Goal: Task Accomplishment & Management: Complete application form

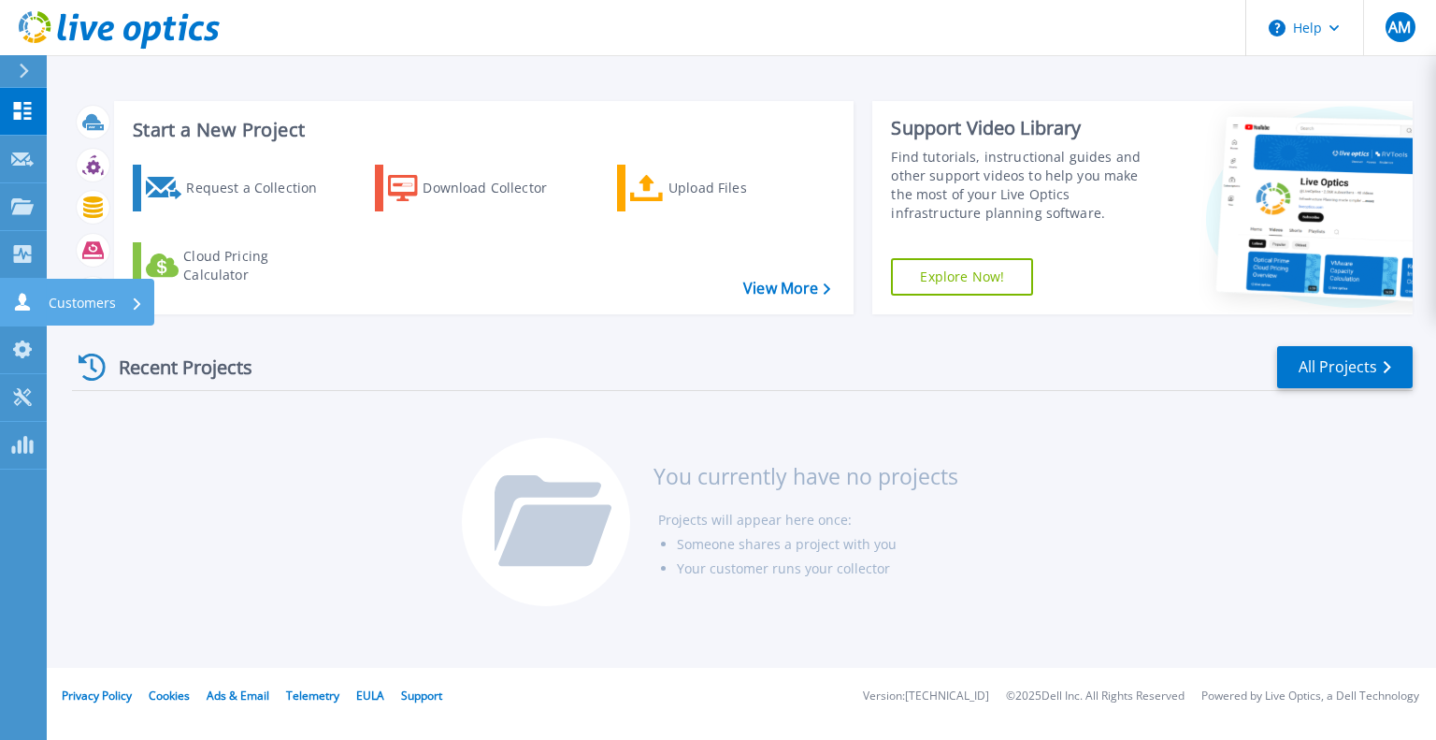
click at [92, 298] on p "Customers" at bounding box center [82, 303] width 67 height 49
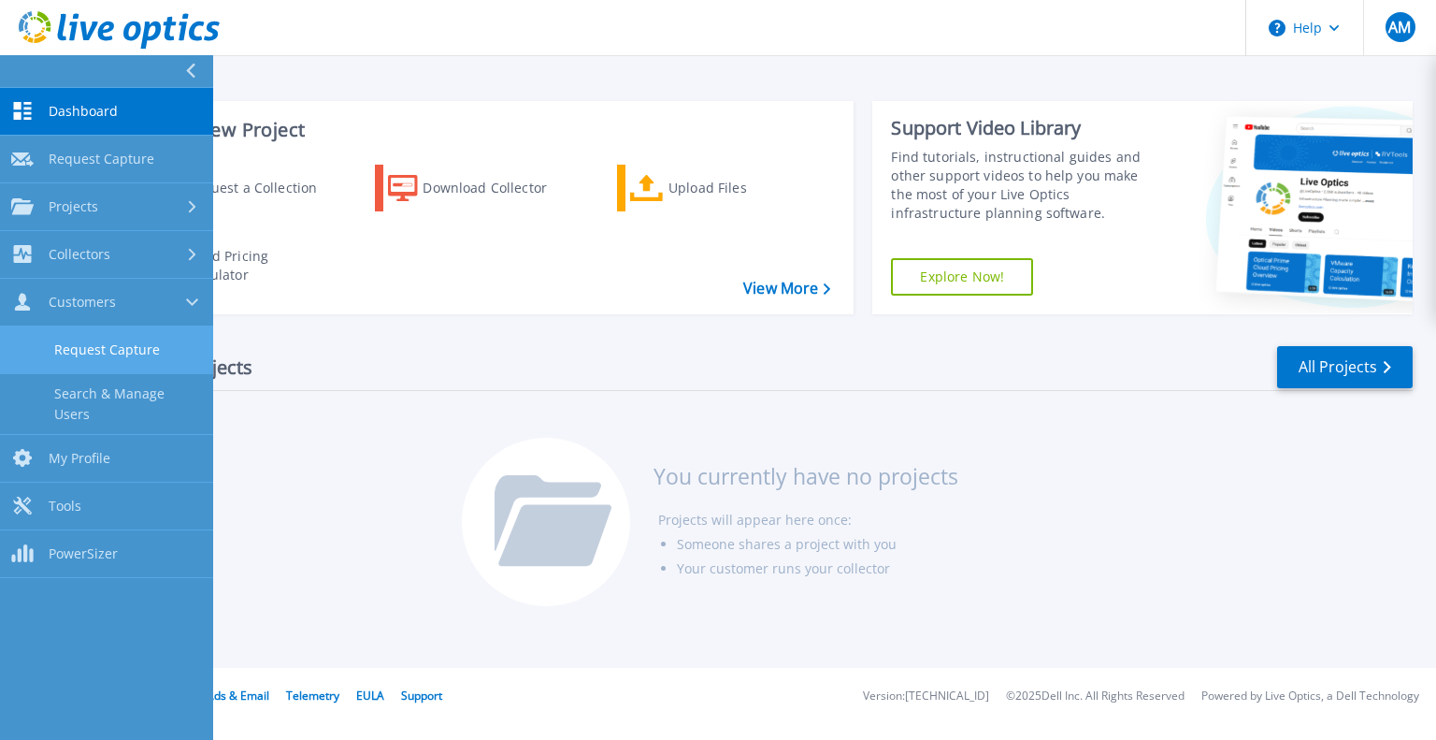
click at [142, 358] on link "Request Capture" at bounding box center [106, 350] width 213 height 48
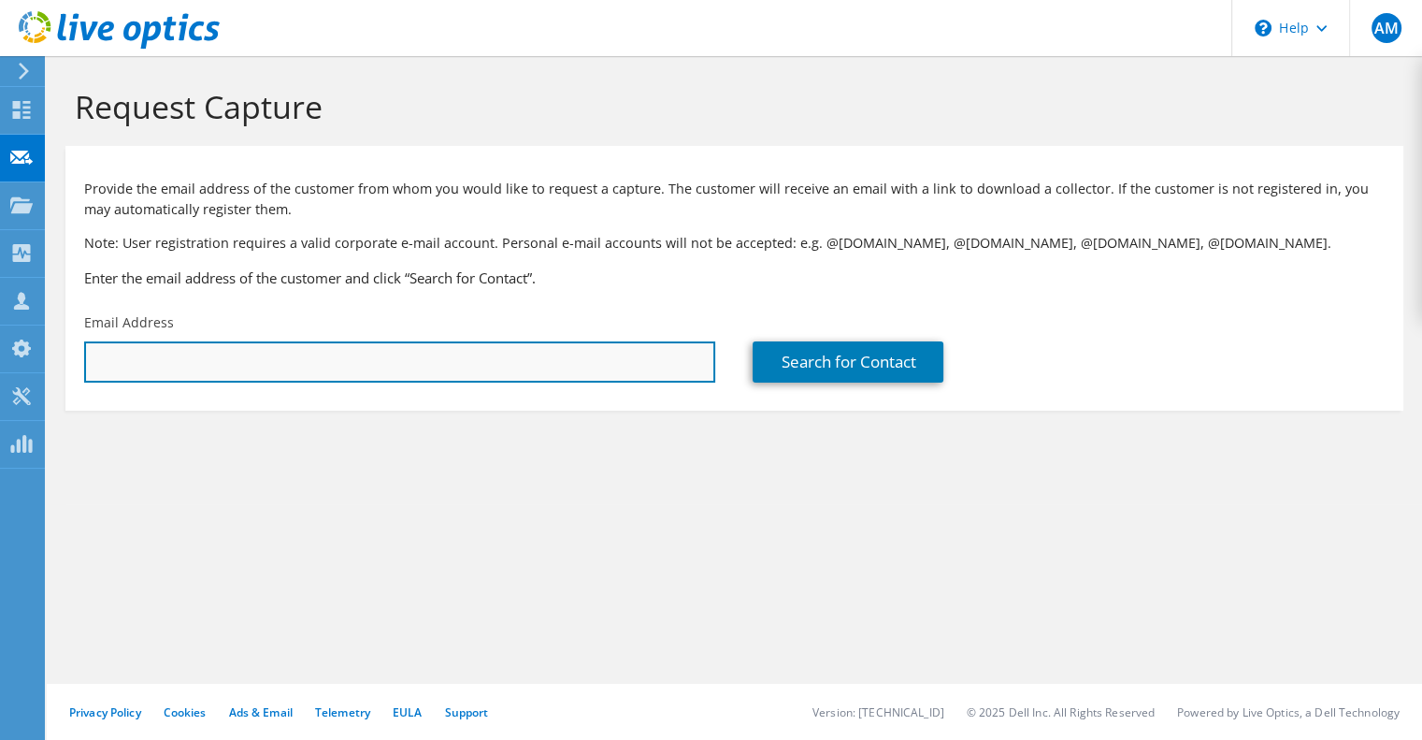
click at [419, 357] on input "text" at bounding box center [399, 361] width 631 height 41
click at [394, 355] on input "text" at bounding box center [399, 361] width 631 height 41
paste input "choster@stmarysga.gov"
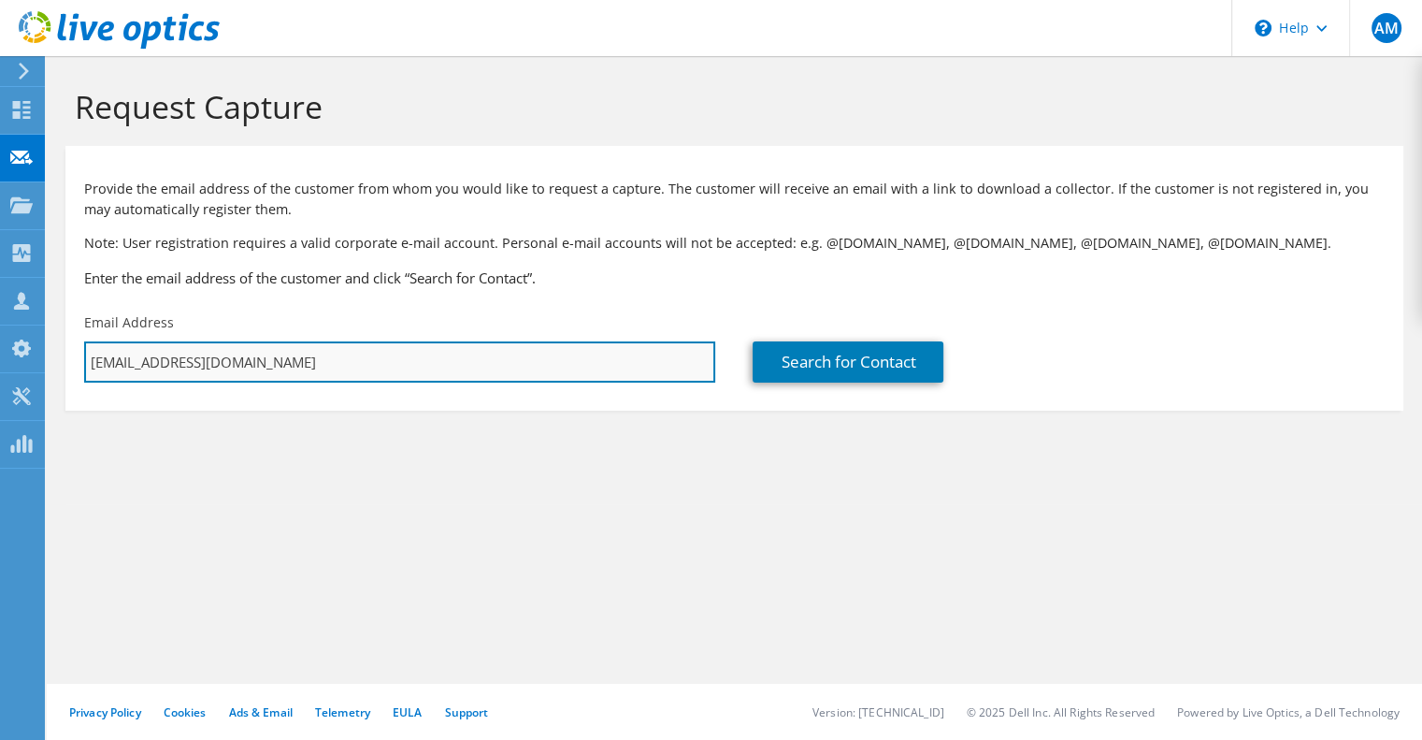
paste input "text"
type input "choster@stmarysga.gov"
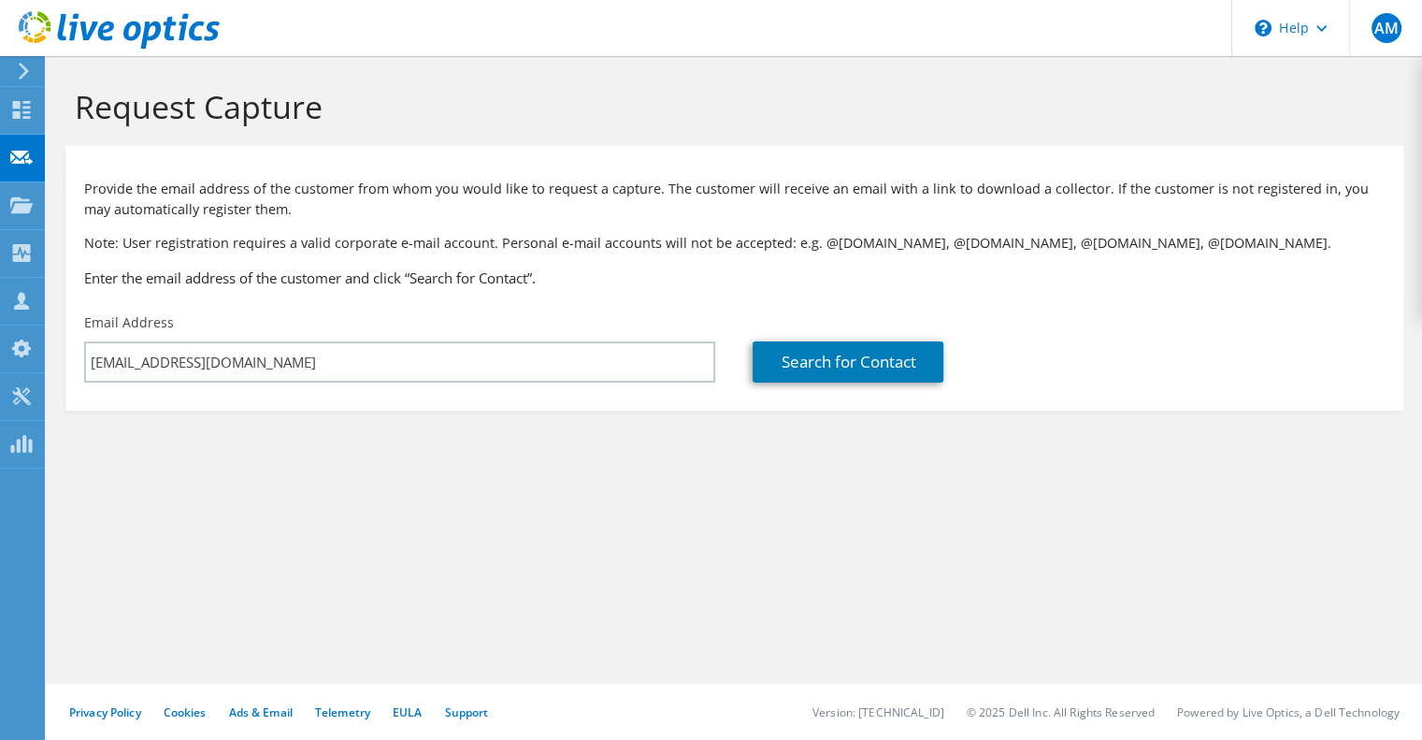
click at [628, 302] on div "Provide the email address of the customer from whom you would like to request a…" at bounding box center [734, 229] width 1338 height 149
click at [837, 362] on link "Search for Contact" at bounding box center [848, 361] width 191 height 41
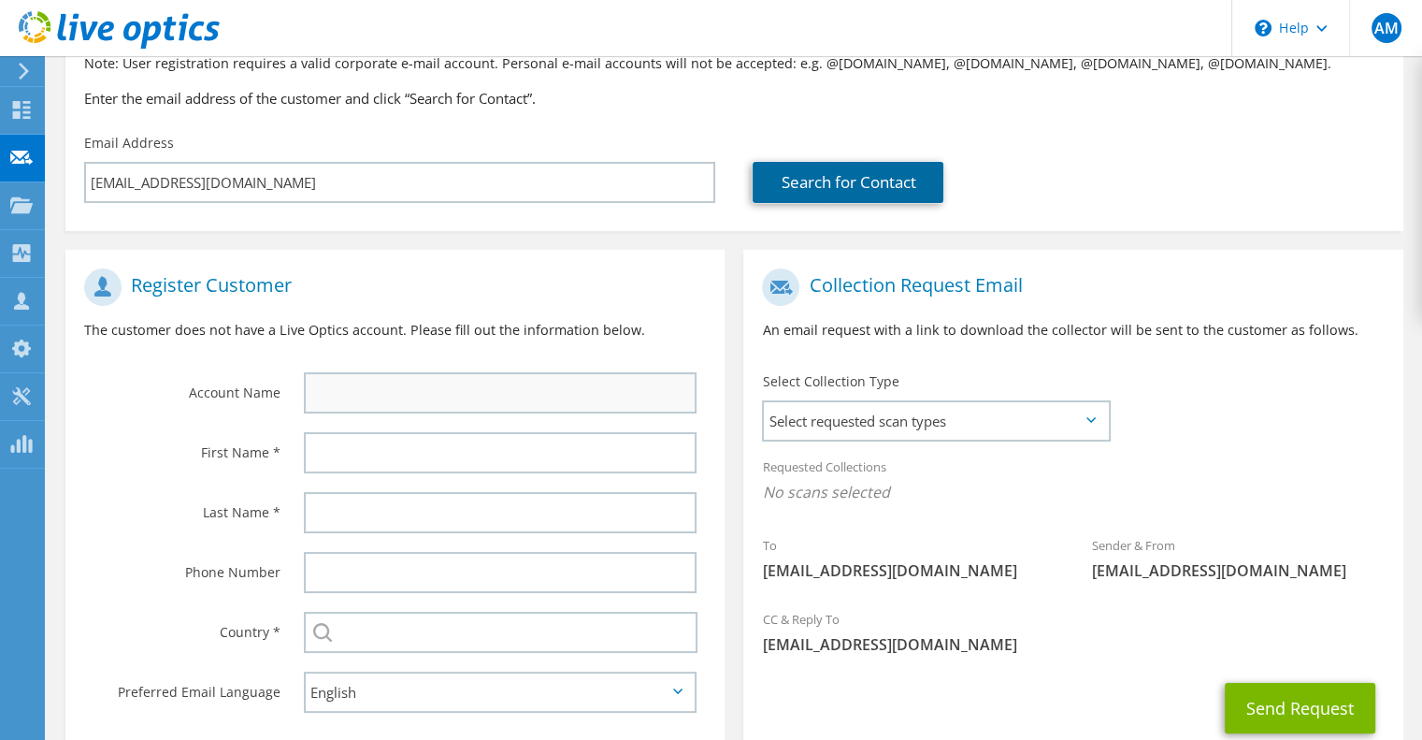
scroll to position [281, 0]
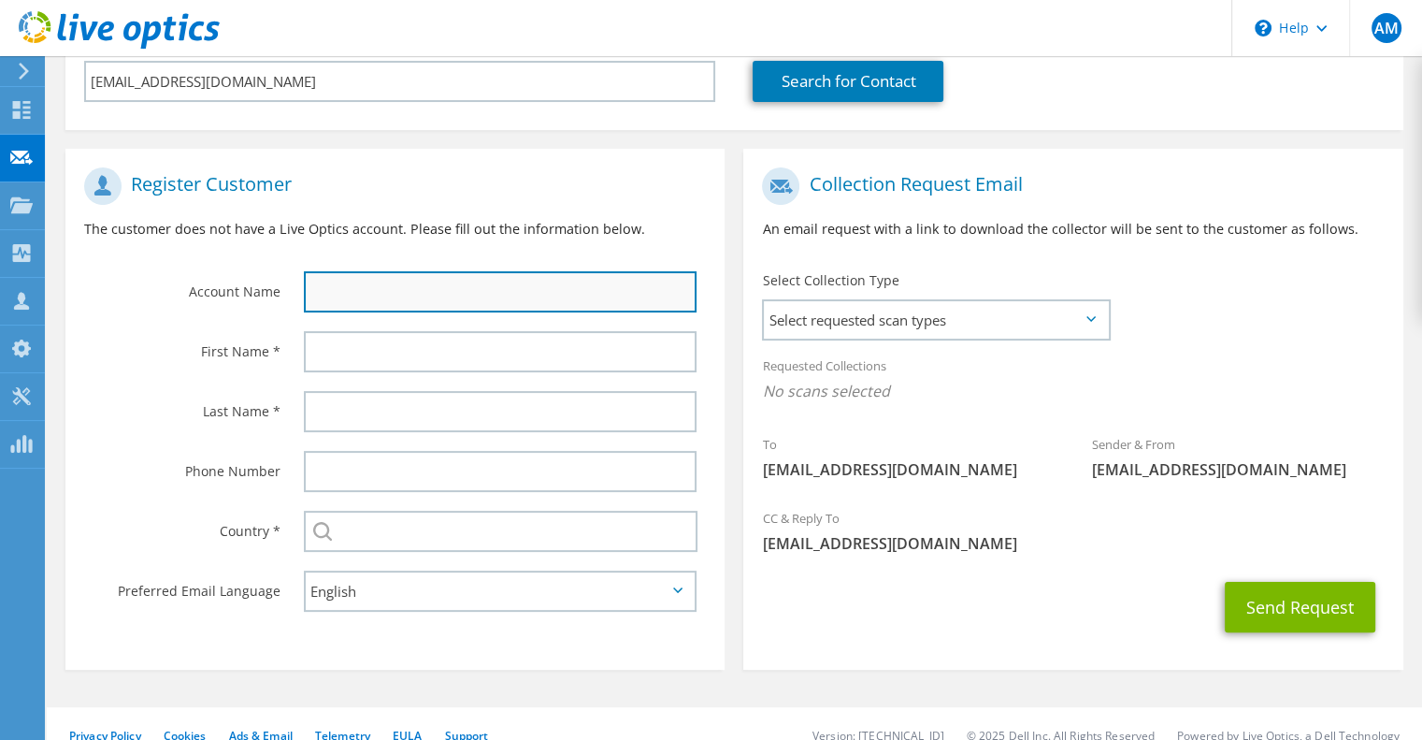
click at [527, 283] on input "text" at bounding box center [500, 291] width 393 height 41
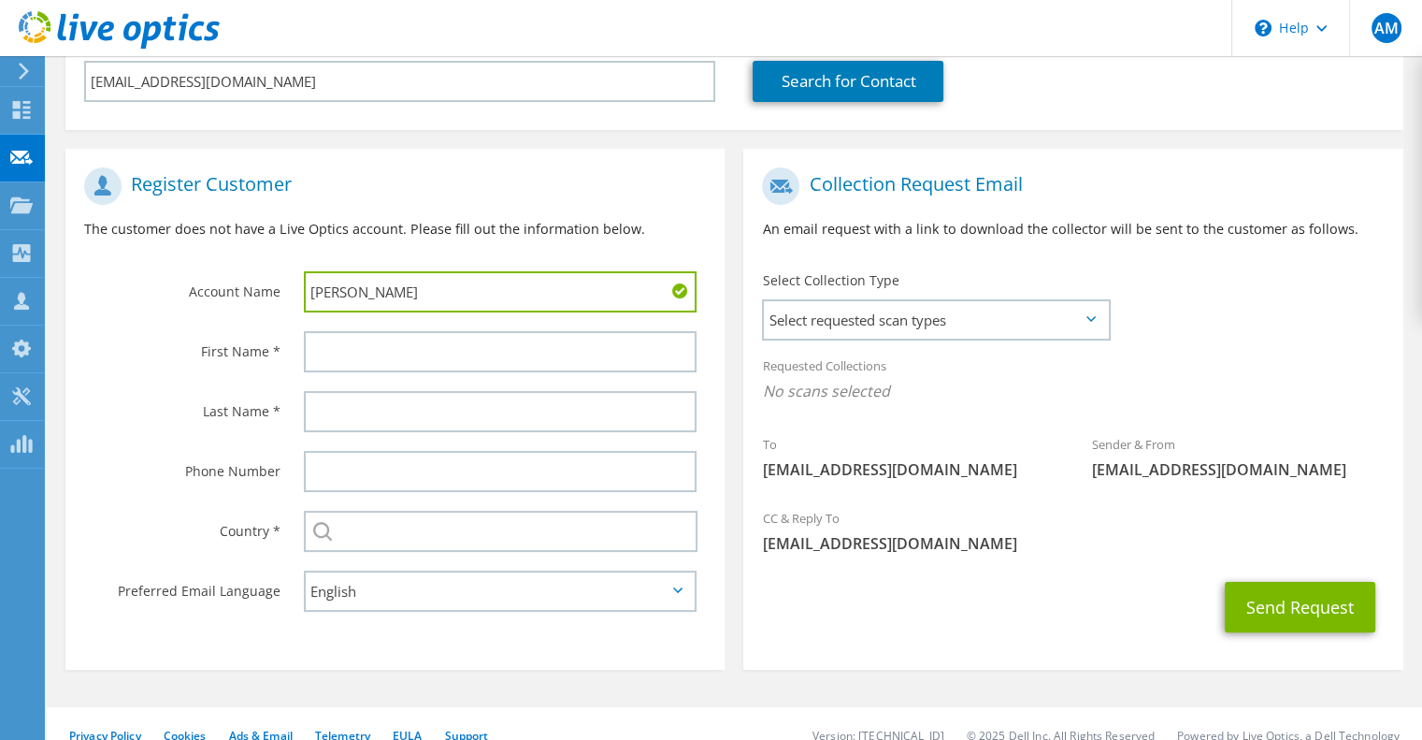
type input "Corey"
click at [496, 276] on input "Corey" at bounding box center [500, 291] width 393 height 41
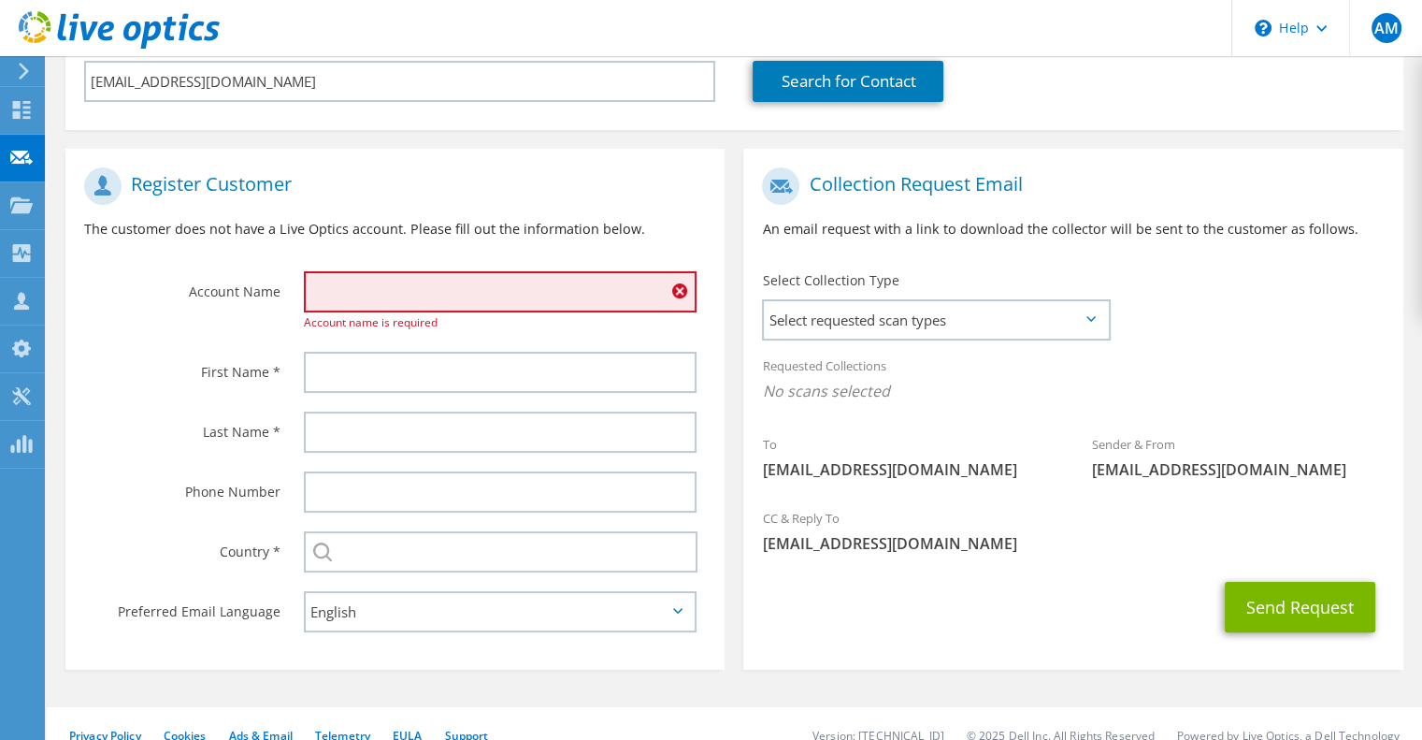
type input "S"
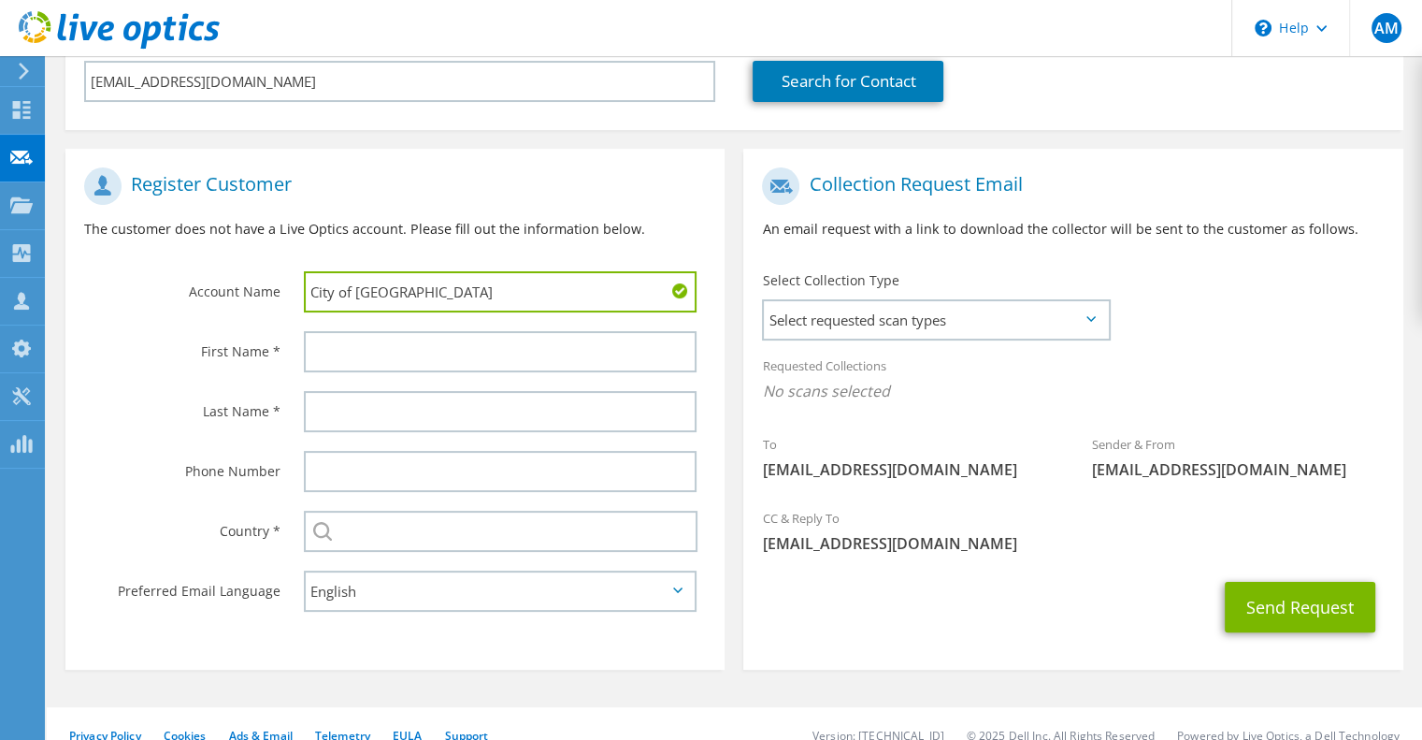
click at [496, 276] on input "City of St.Mary's" at bounding box center [500, 291] width 393 height 41
type input "City of St.Mary's, GA"
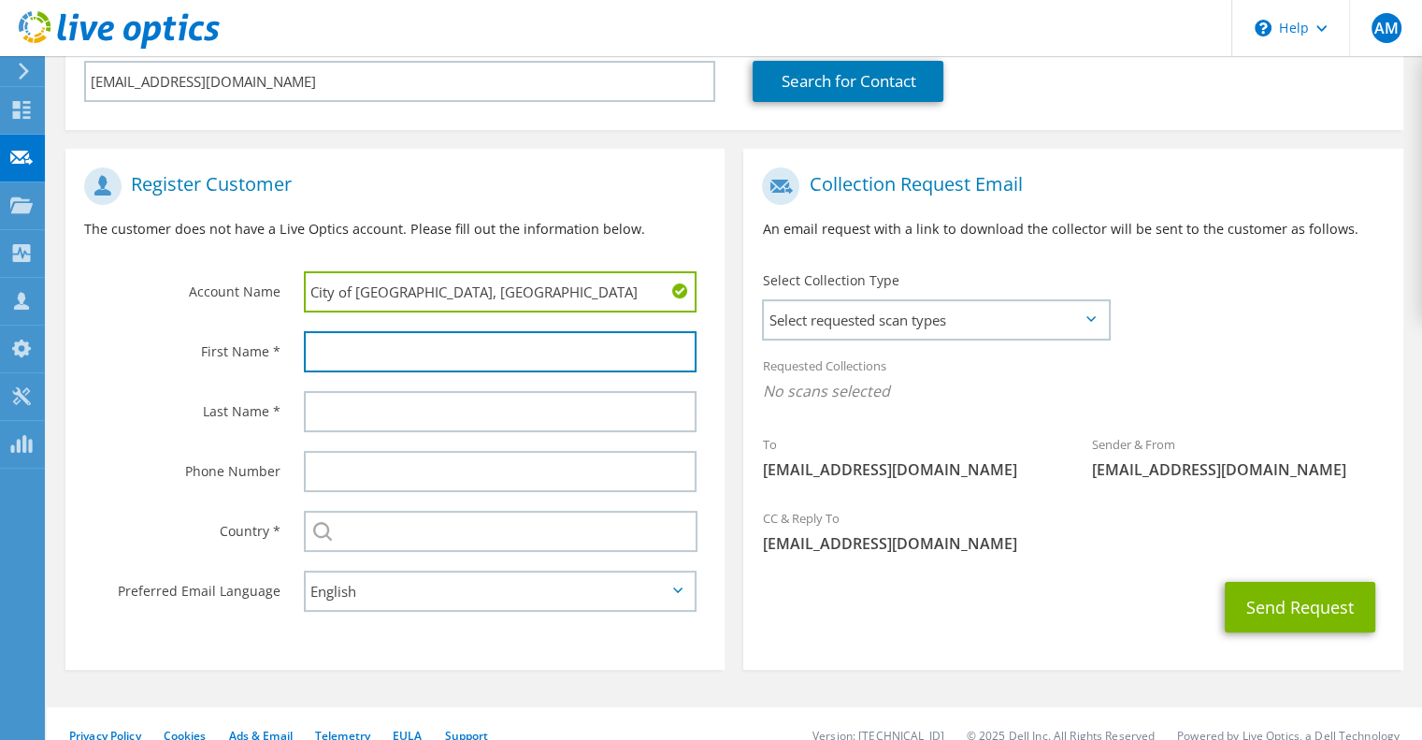
type input "A"
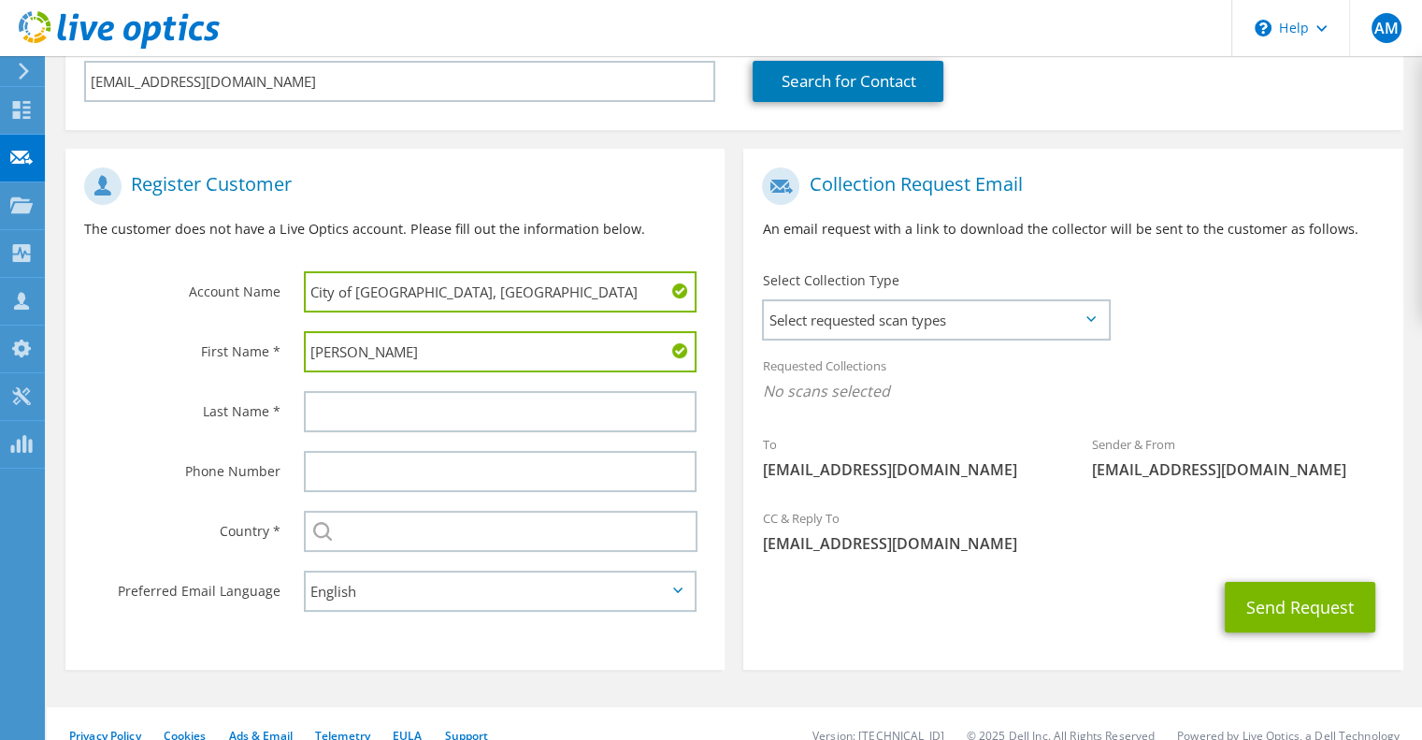
type input "Corey"
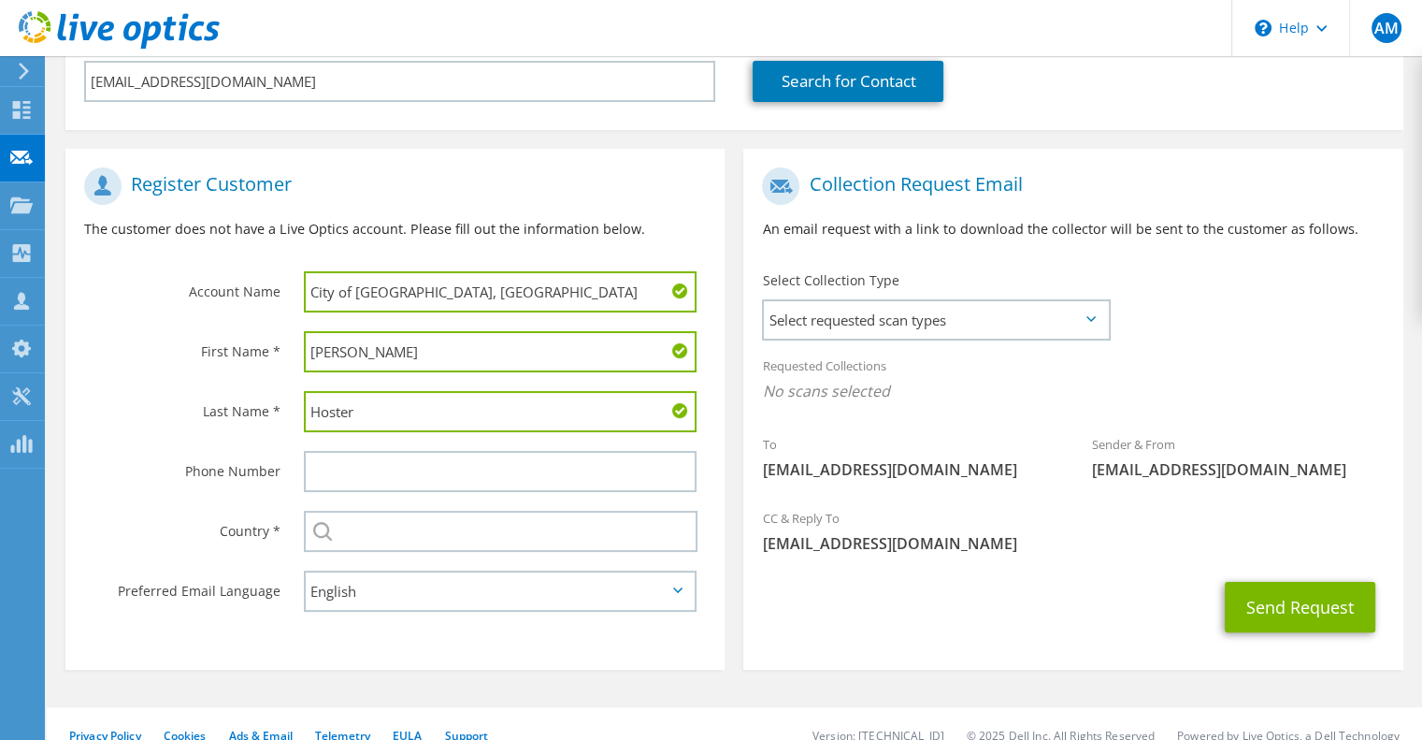
type input "Hoster"
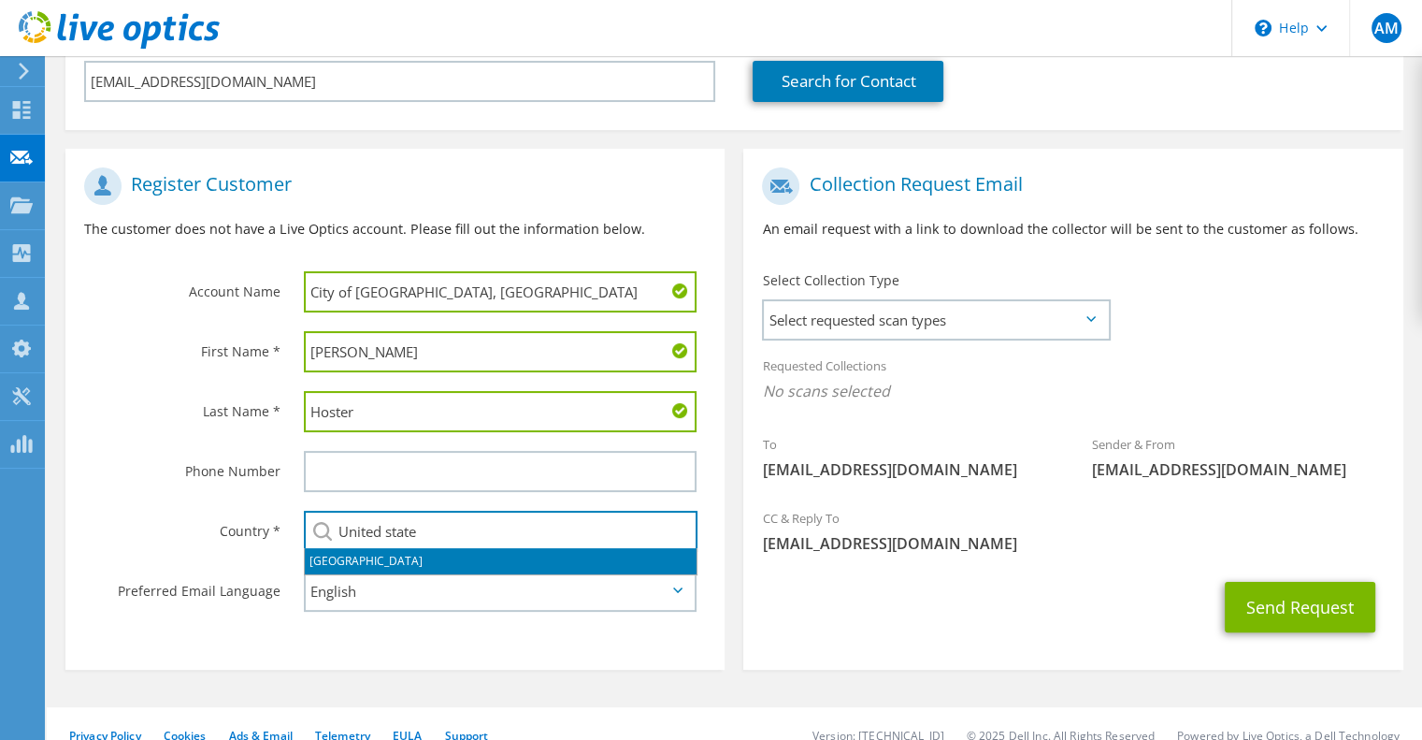
click at [381, 563] on li "United States" at bounding box center [501, 561] width 392 height 26
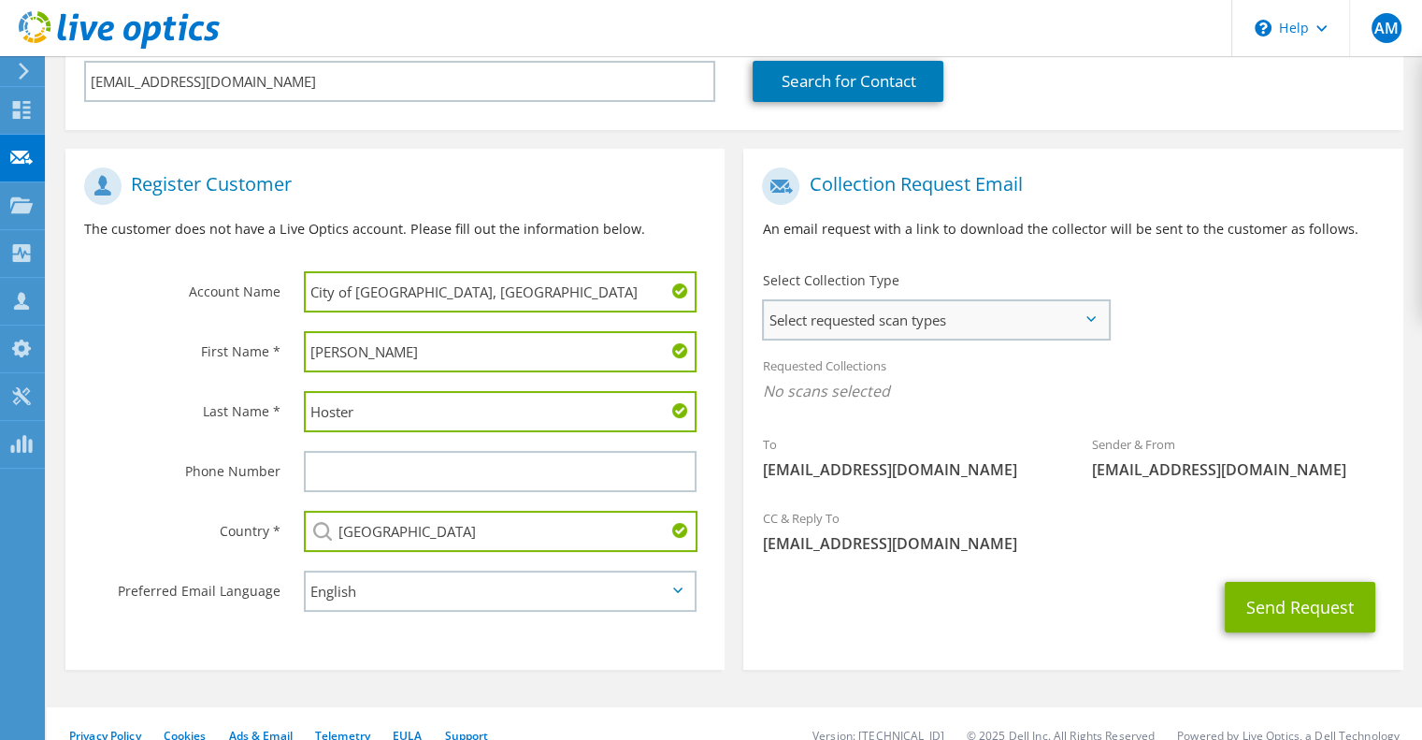
type input "United States"
click at [1007, 313] on span "Select requested scan types" at bounding box center [936, 319] width 344 height 37
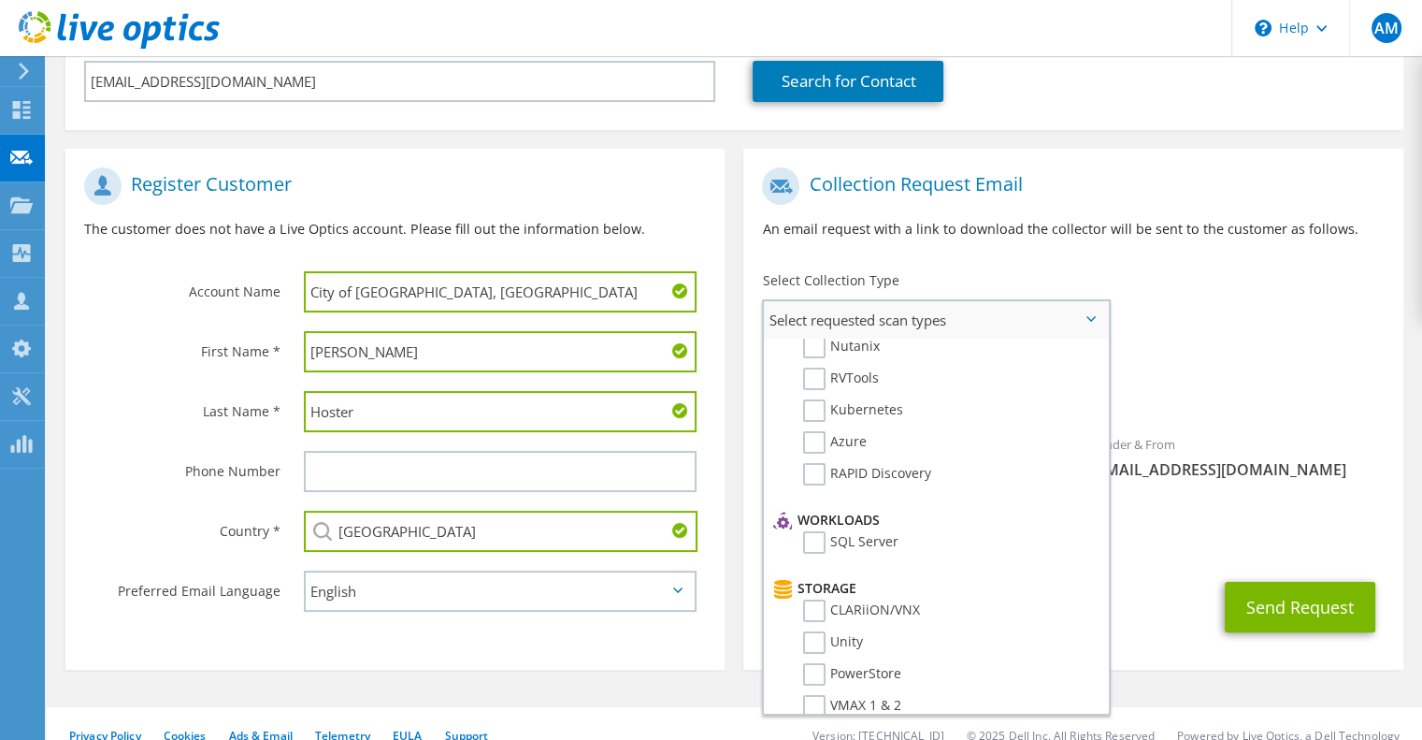
scroll to position [0, 0]
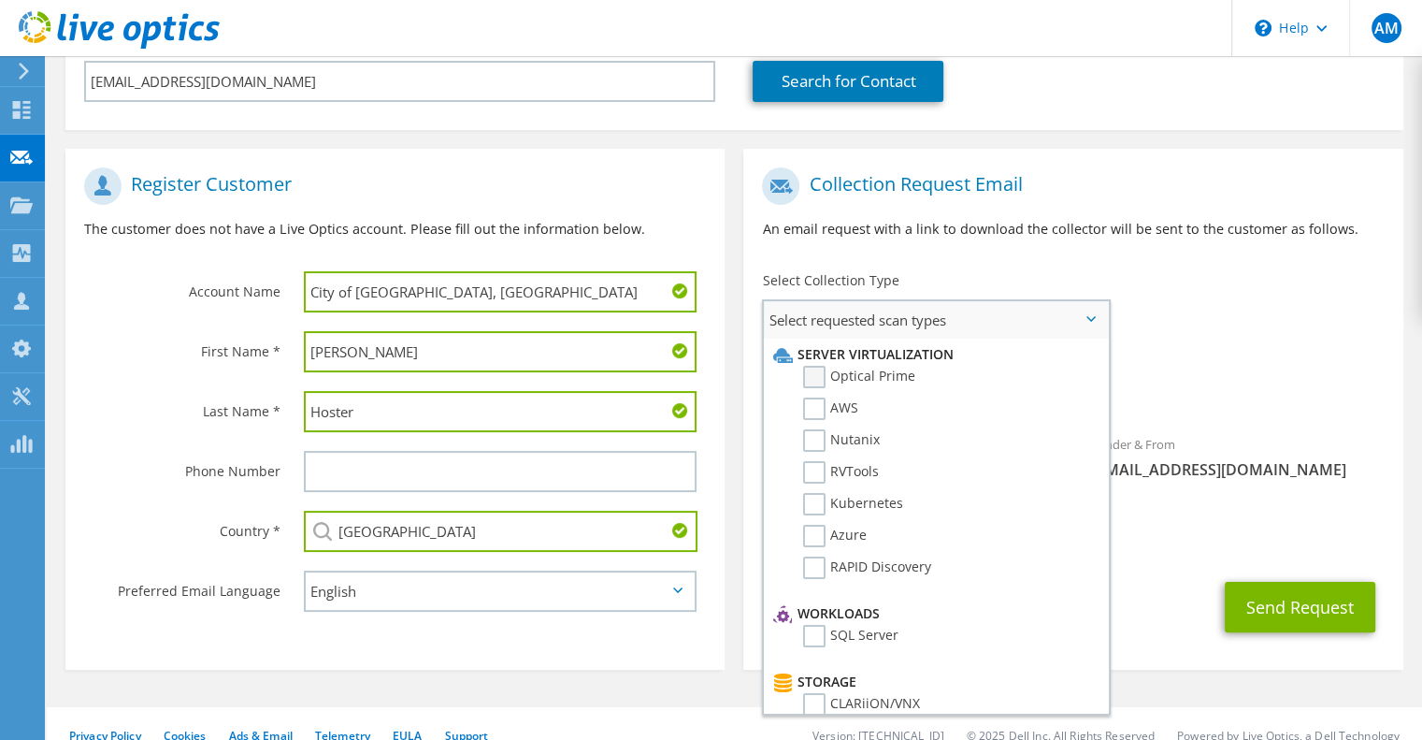
click at [808, 378] on label "Optical Prime" at bounding box center [859, 377] width 112 height 22
click at [0, 0] on input "Optical Prime" at bounding box center [0, 0] width 0 height 0
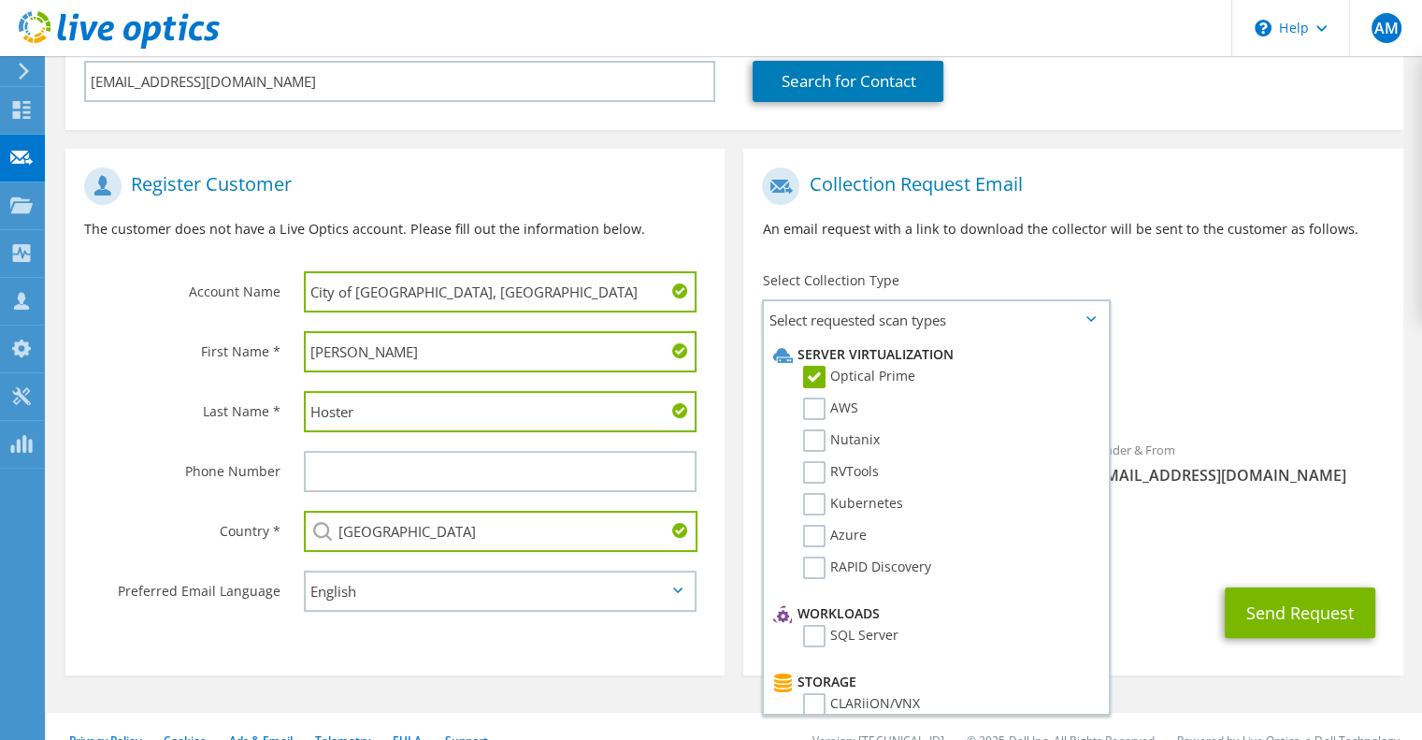
click at [1159, 252] on div "Collection Request Email An email request with a link to download the collector…" at bounding box center [1072, 210] width 659 height 104
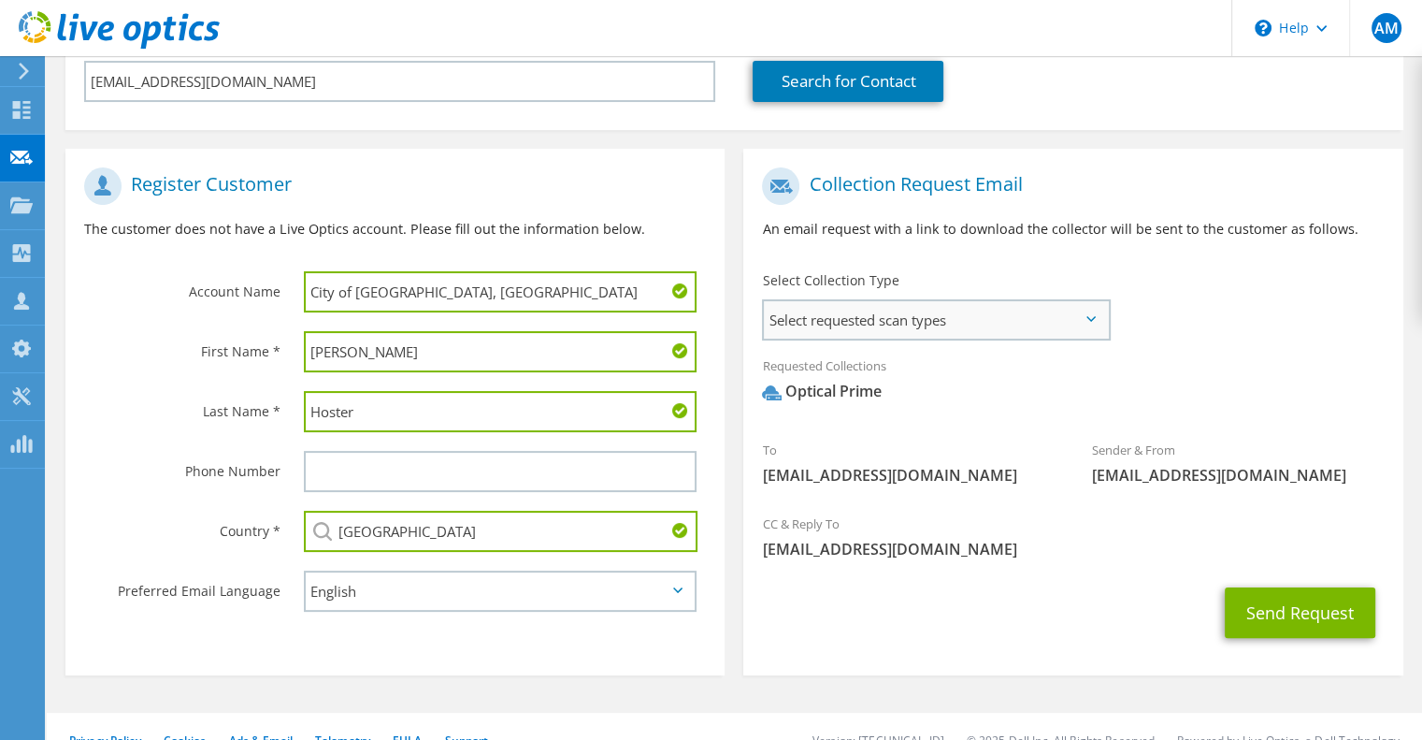
click at [980, 324] on span "Select requested scan types" at bounding box center [936, 319] width 344 height 37
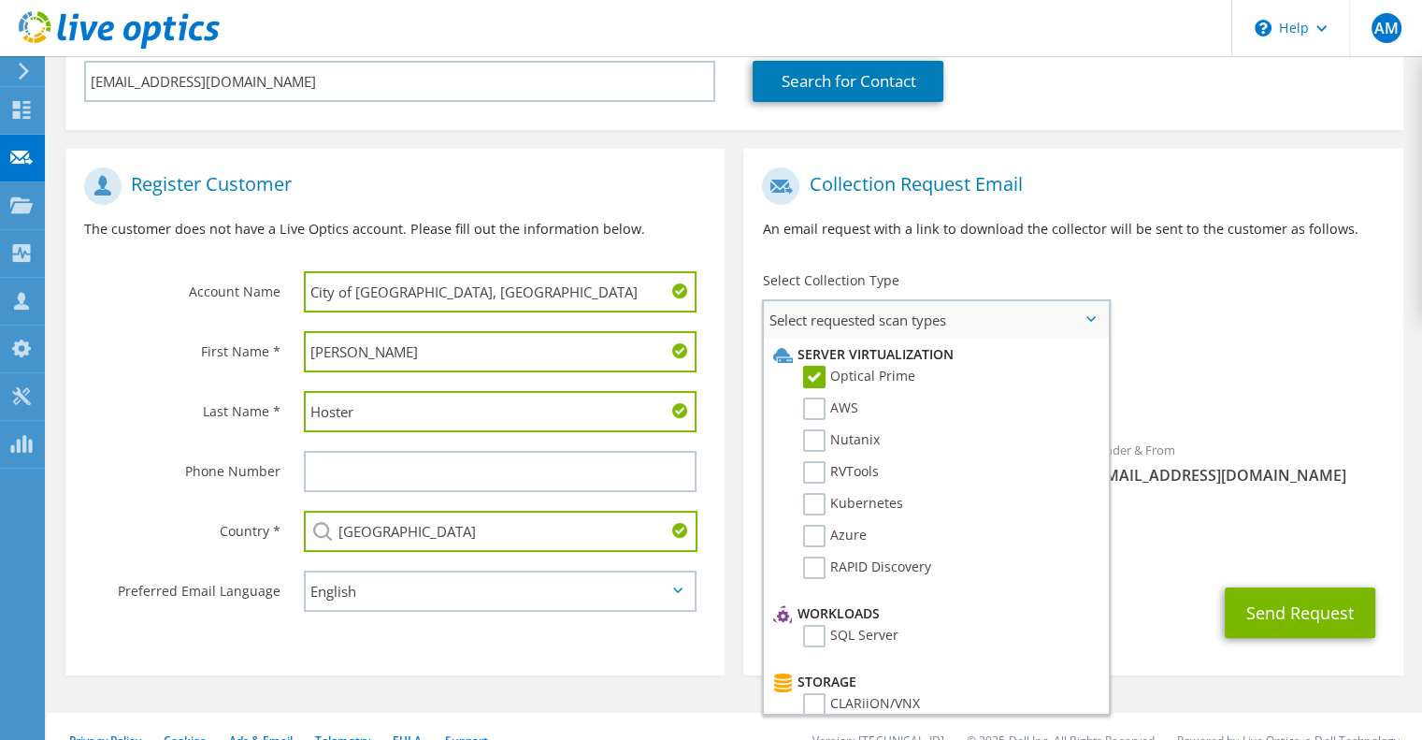
click at [815, 371] on label "Optical Prime" at bounding box center [859, 377] width 112 height 22
click at [0, 0] on input "Optical Prime" at bounding box center [0, 0] width 0 height 0
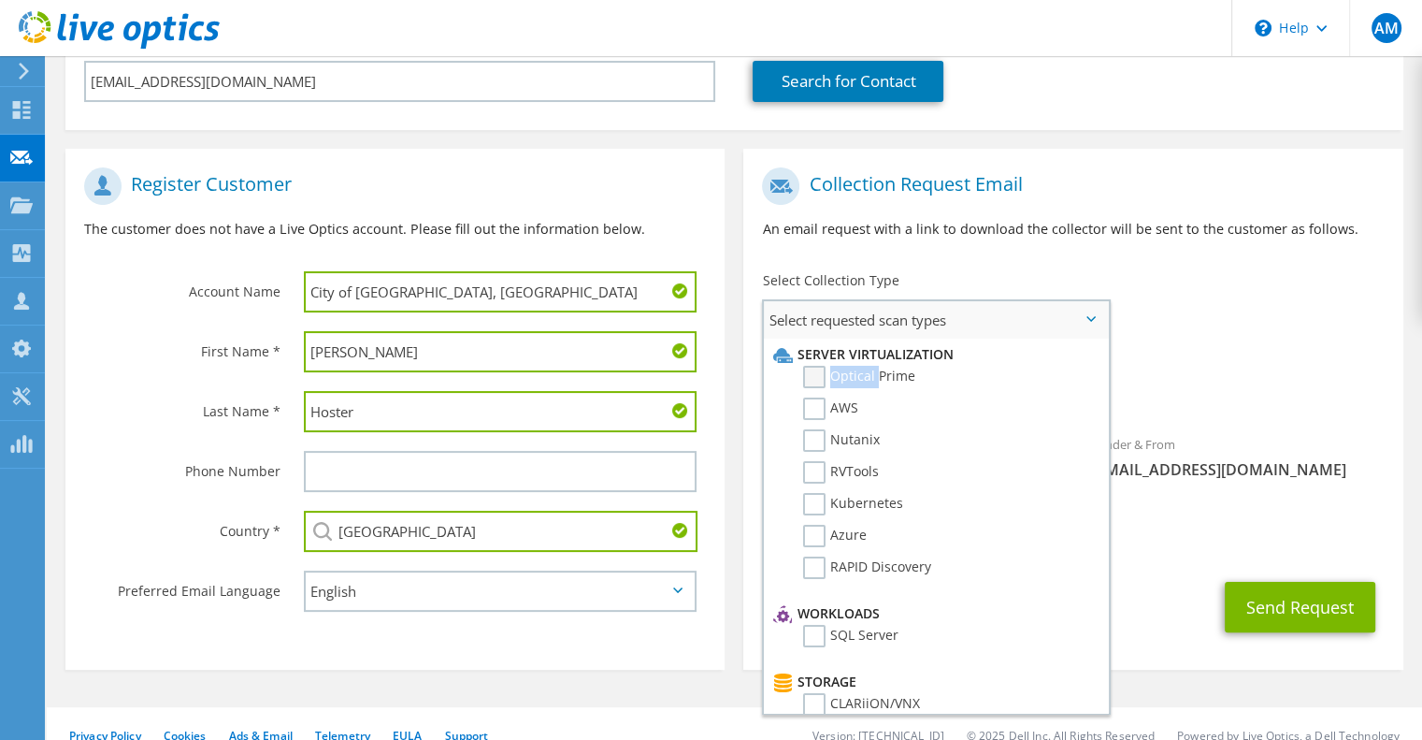
click at [815, 371] on label "Optical Prime" at bounding box center [859, 377] width 112 height 22
click at [0, 0] on input "Optical Prime" at bounding box center [0, 0] width 0 height 0
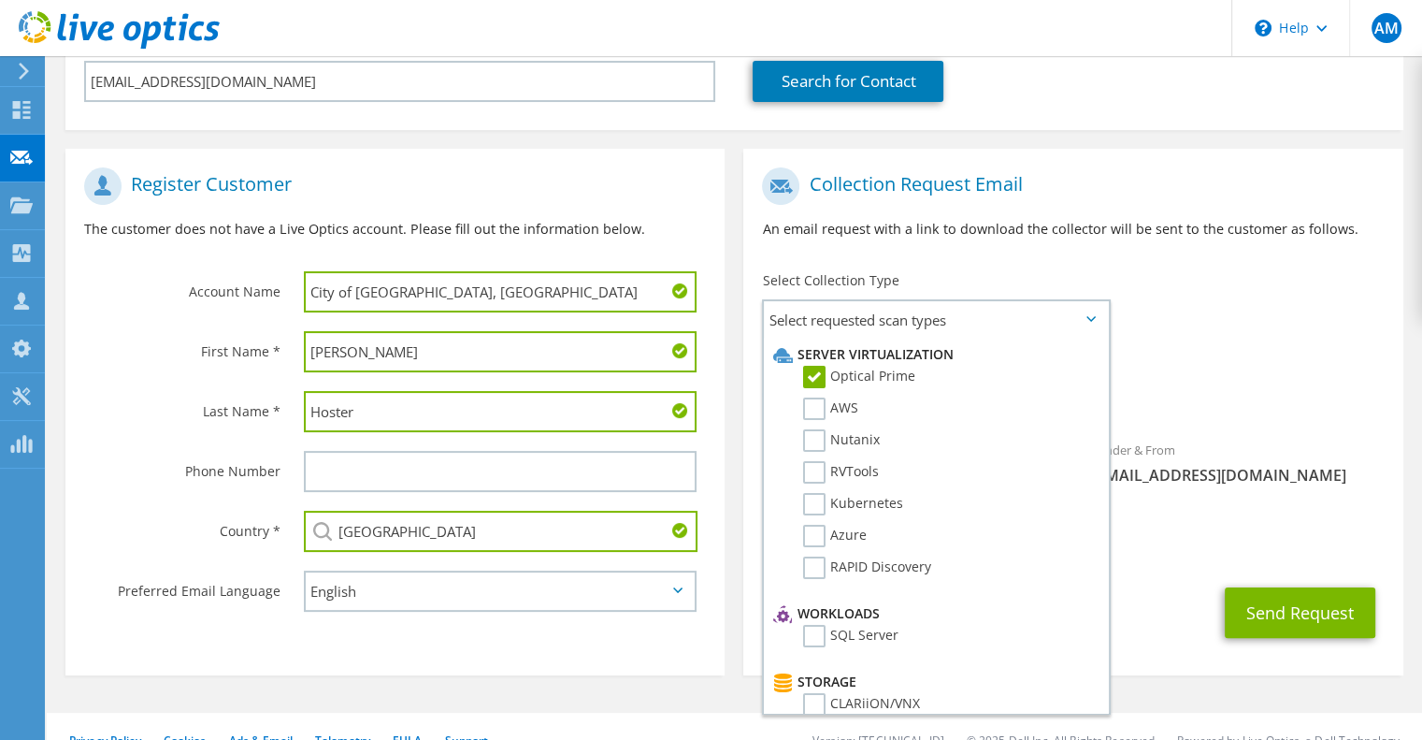
click at [1219, 323] on div "To choster@stmarysga.gov Sender & From liveoptics@liveoptics.com" at bounding box center [1072, 331] width 659 height 346
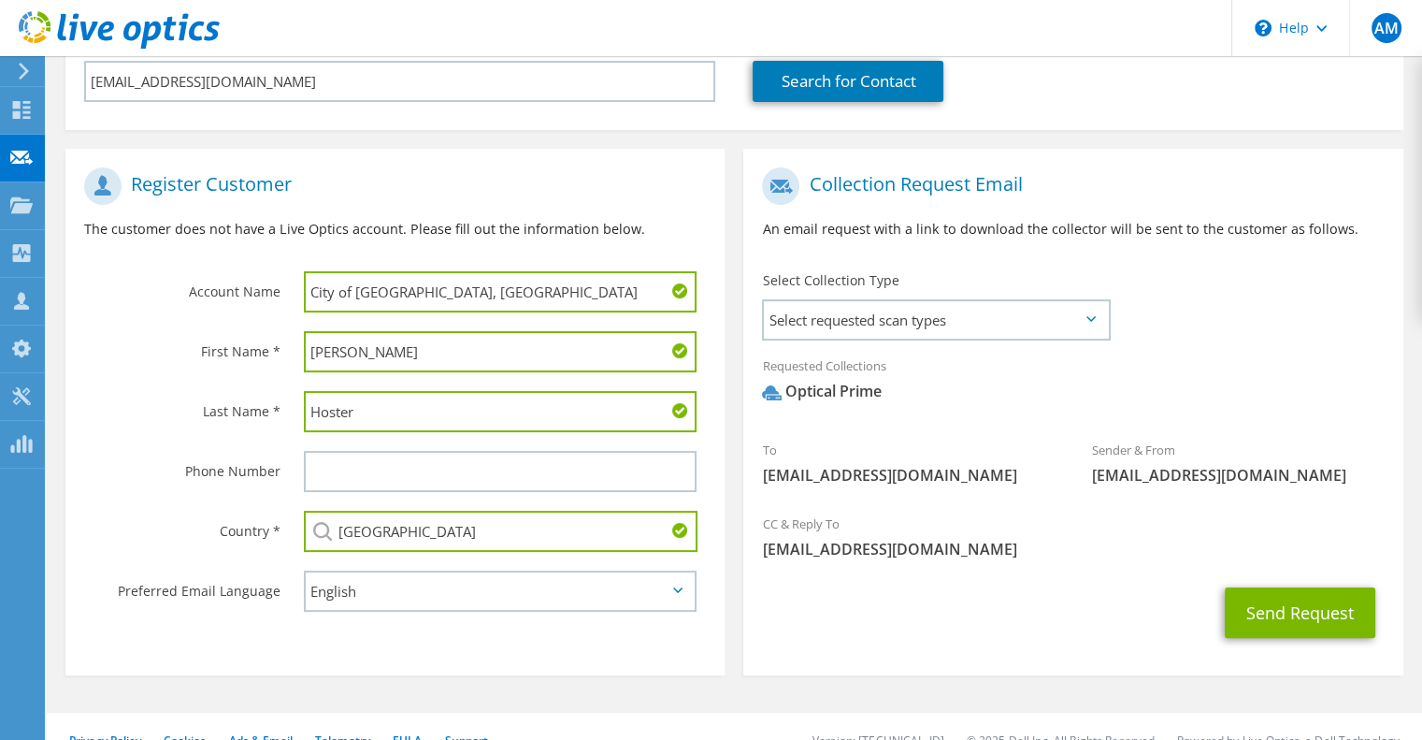
click at [1290, 639] on div "Send Request" at bounding box center [1072, 612] width 659 height 69
click at [1271, 619] on button "Send Request" at bounding box center [1300, 612] width 151 height 50
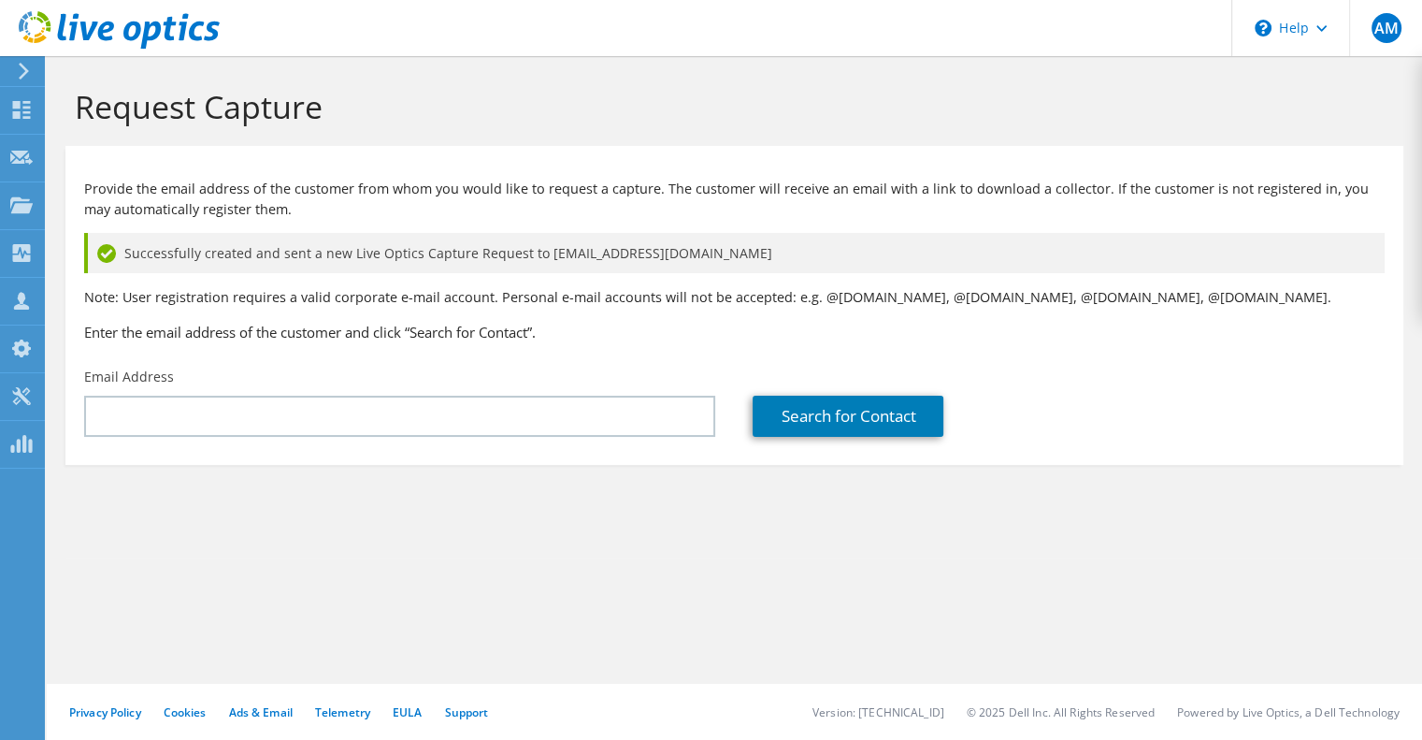
click at [902, 324] on h3 "Enter the email address of the customer and click “Search for Contact”." at bounding box center [734, 332] width 1301 height 21
click at [813, 230] on div "Provide the email address of the customer from whom you would like to request a…" at bounding box center [734, 256] width 1338 height 203
